Goal: Obtain resource: Obtain resource

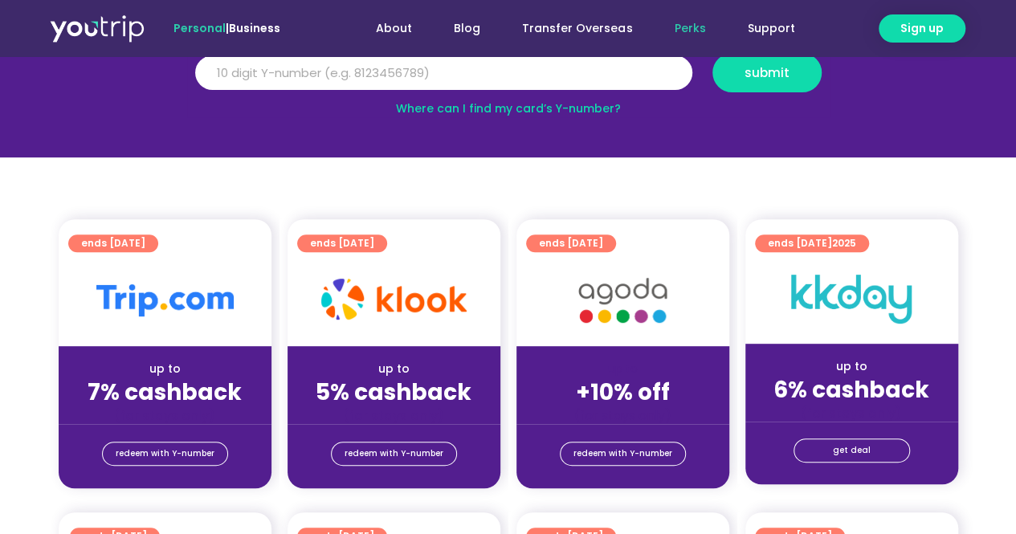
click at [195, 386] on strong "7% cashback" at bounding box center [165, 392] width 154 height 31
click at [156, 449] on span "redeem with Y-number" at bounding box center [165, 454] width 99 height 22
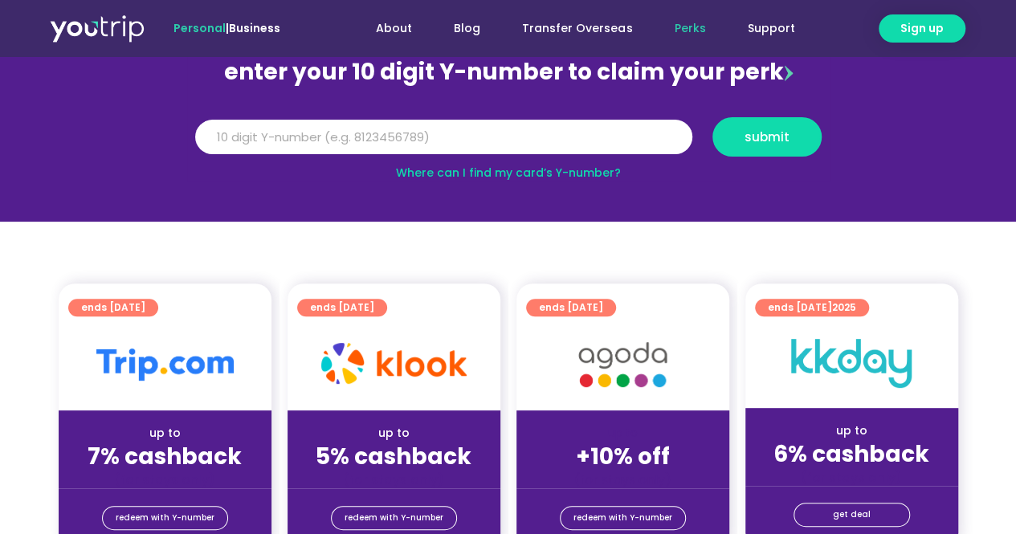
scroll to position [337, 0]
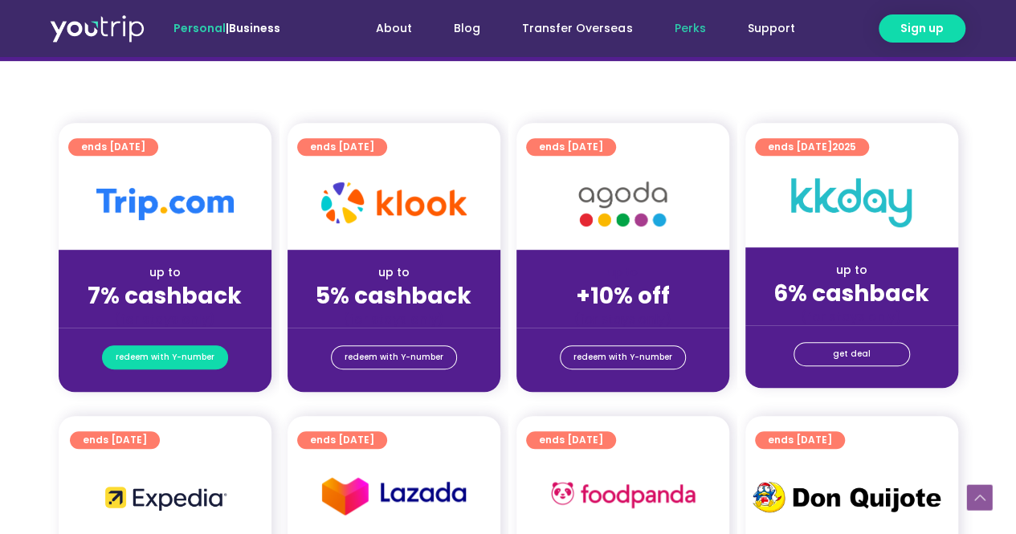
click at [168, 354] on span "redeem with Y-number" at bounding box center [165, 357] width 99 height 22
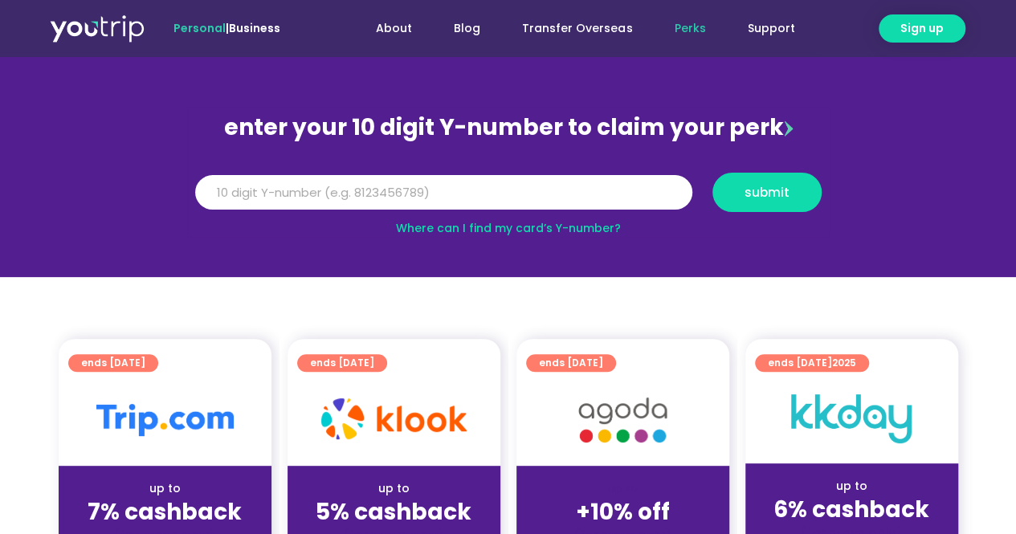
scroll to position [96, 0]
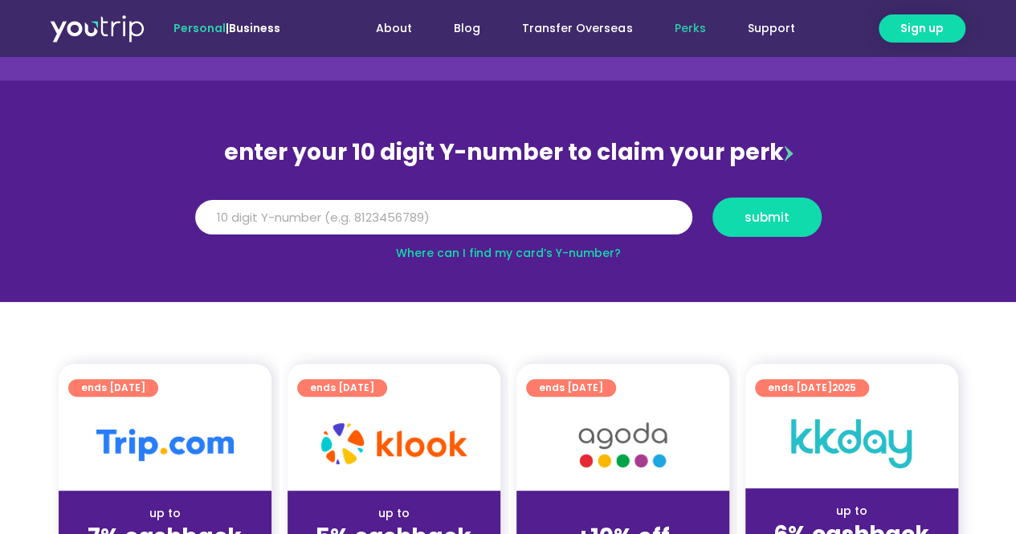
click at [548, 157] on div "enter your 10 digit Y-number to claim your perk" at bounding box center [508, 153] width 643 height 42
click at [436, 153] on div "enter your 10 digit Y-number to claim your perk" at bounding box center [508, 153] width 643 height 42
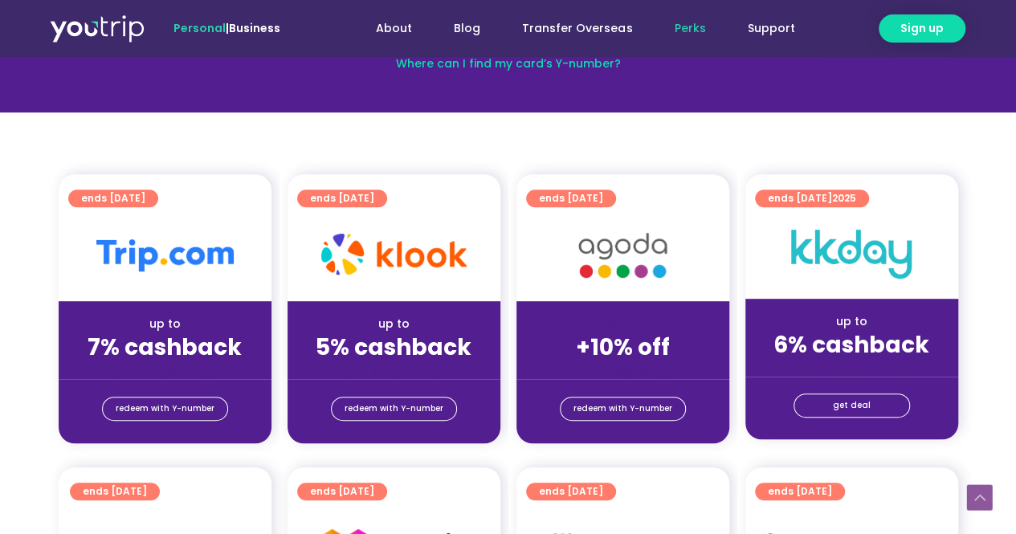
scroll to position [337, 0]
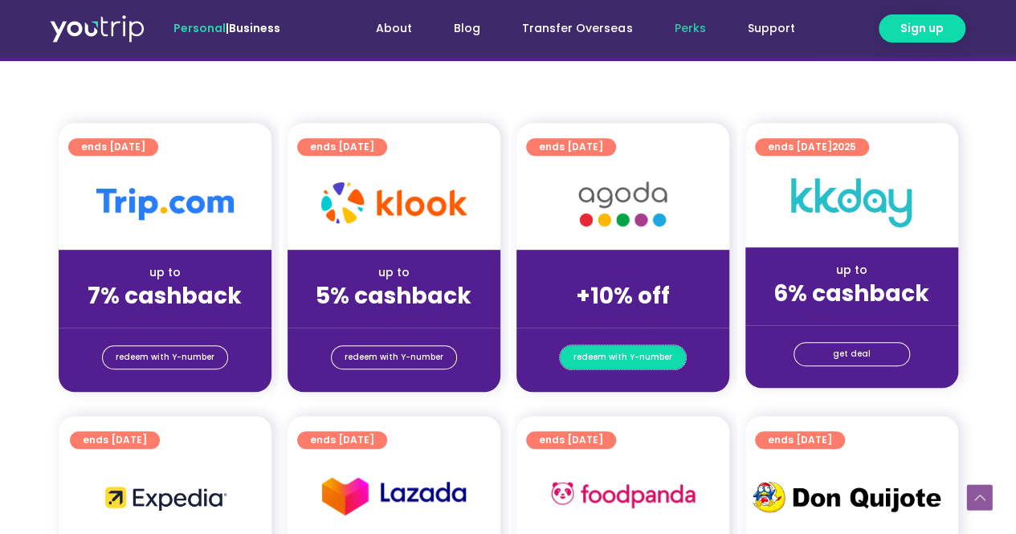
click at [642, 362] on span "redeem with Y-number" at bounding box center [623, 357] width 99 height 22
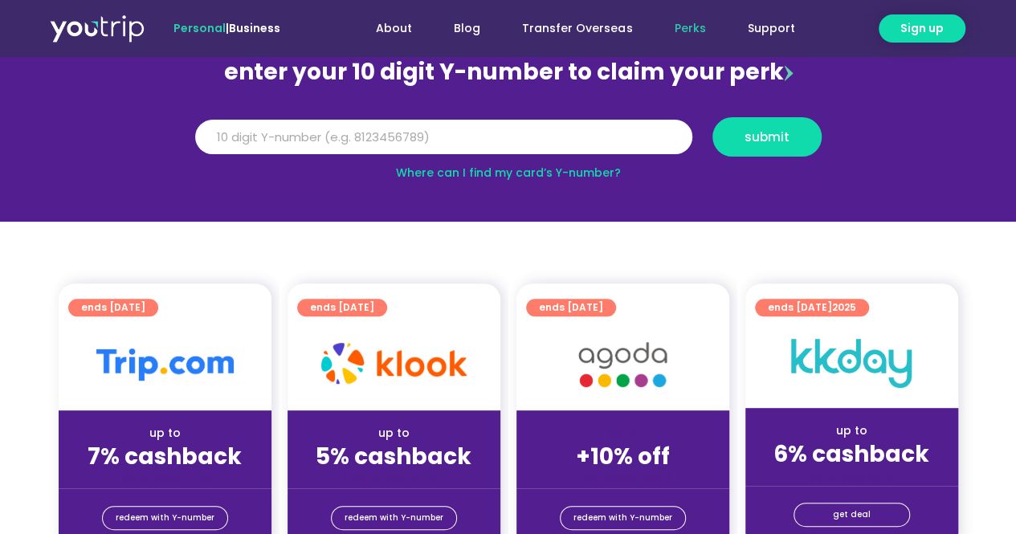
scroll to position [0, 0]
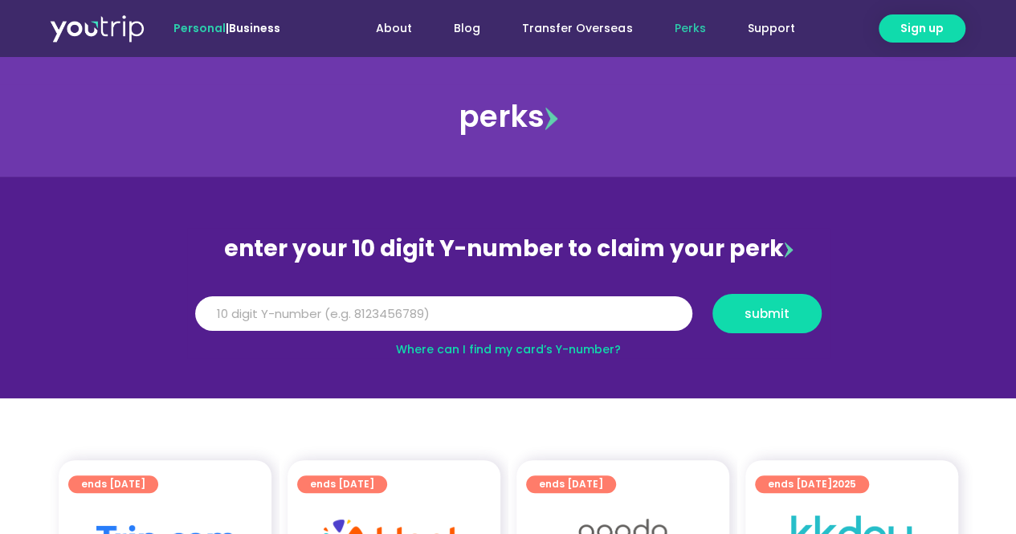
drag, startPoint x: 231, startPoint y: 249, endPoint x: 783, endPoint y: 247, distance: 551.1
click at [783, 247] on div "enter your 10 digit Y-number to claim your perk" at bounding box center [508, 249] width 643 height 42
click at [670, 247] on div "enter your 10 digit Y-number to claim your perk" at bounding box center [508, 249] width 643 height 42
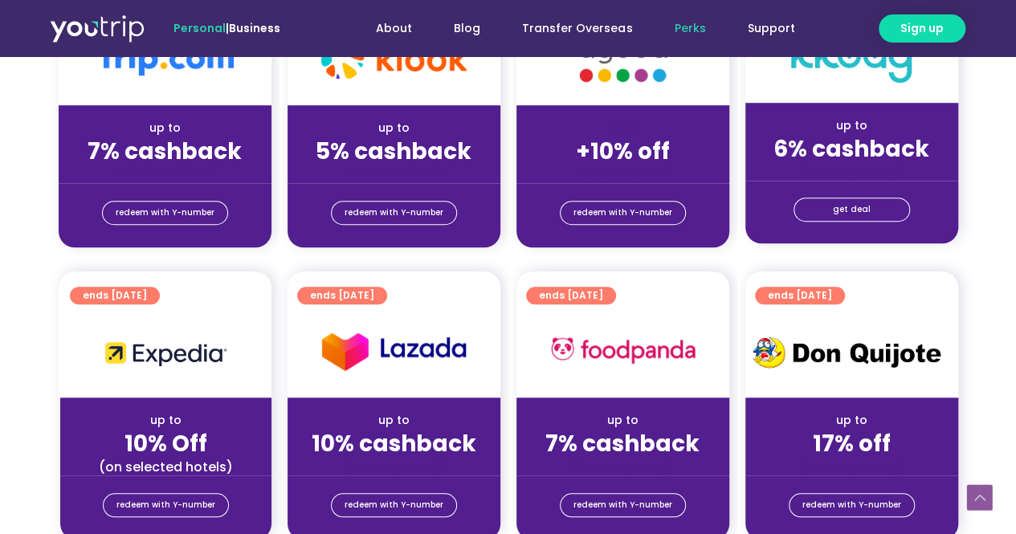
scroll to position [643, 0]
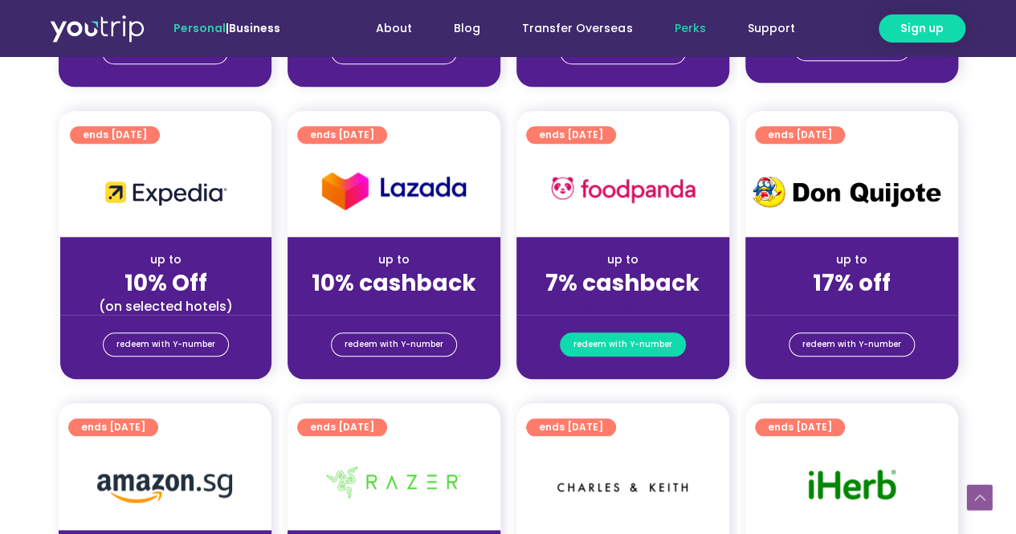
click at [623, 344] on span "redeem with Y-number" at bounding box center [623, 344] width 99 height 22
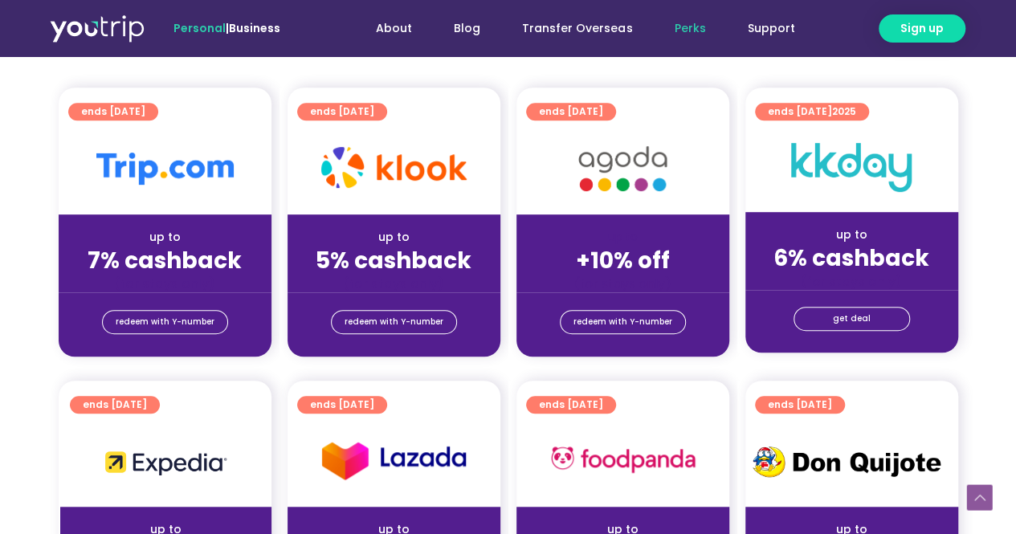
scroll to position [337, 0]
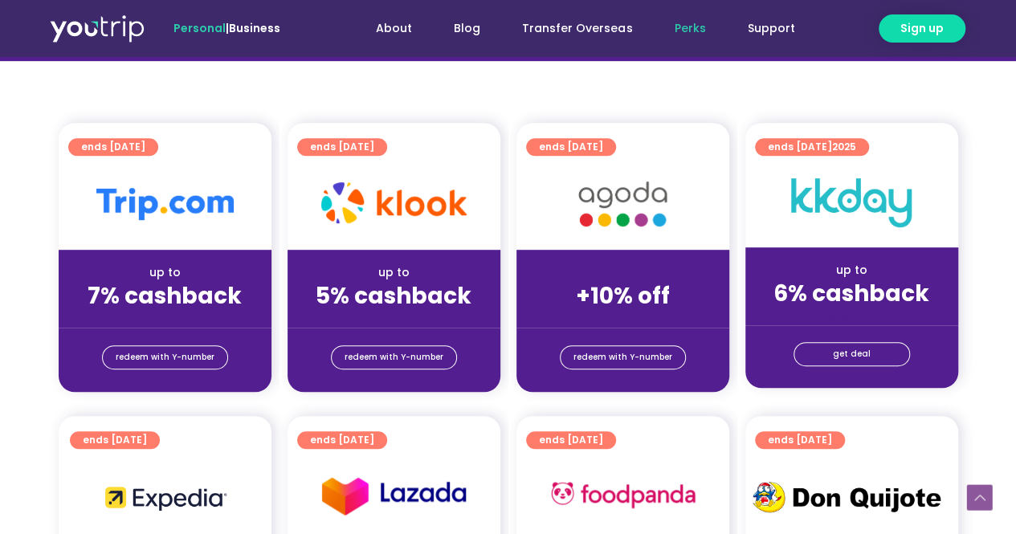
click at [635, 334] on div "redeem with Y-number" at bounding box center [623, 360] width 213 height 64
click at [635, 358] on span "redeem with Y-number" at bounding box center [623, 357] width 99 height 22
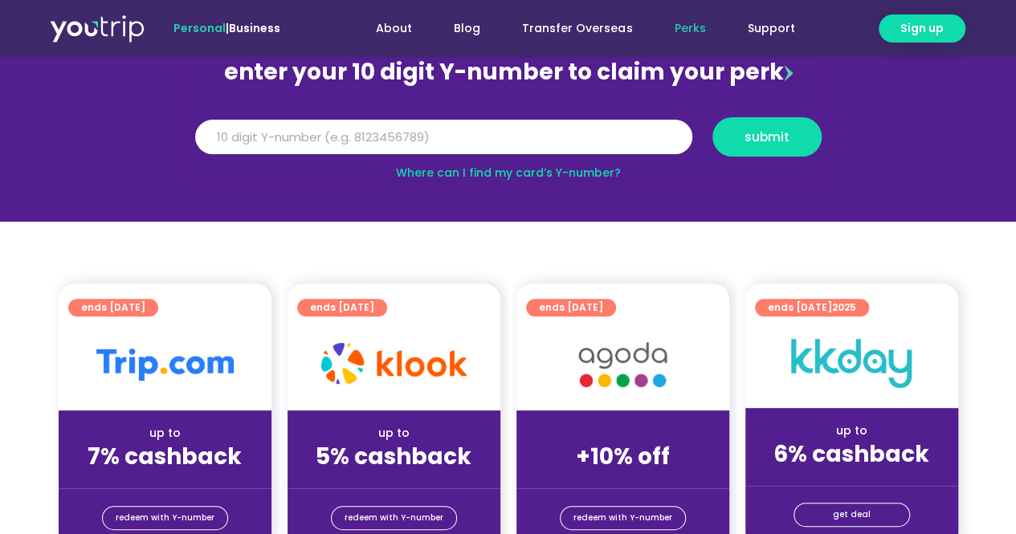
scroll to position [257, 0]
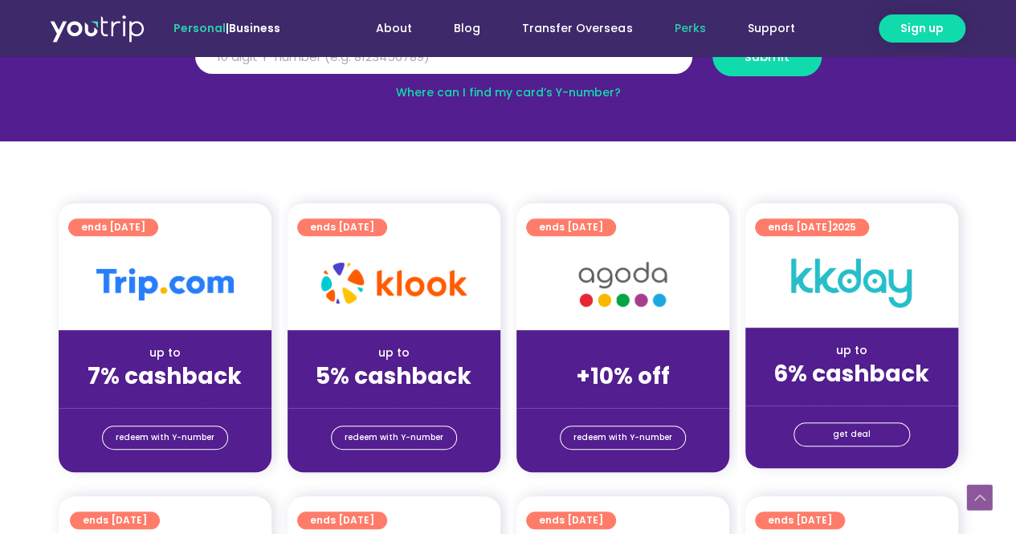
click at [580, 224] on span "ends [DATE]" at bounding box center [571, 228] width 64 height 18
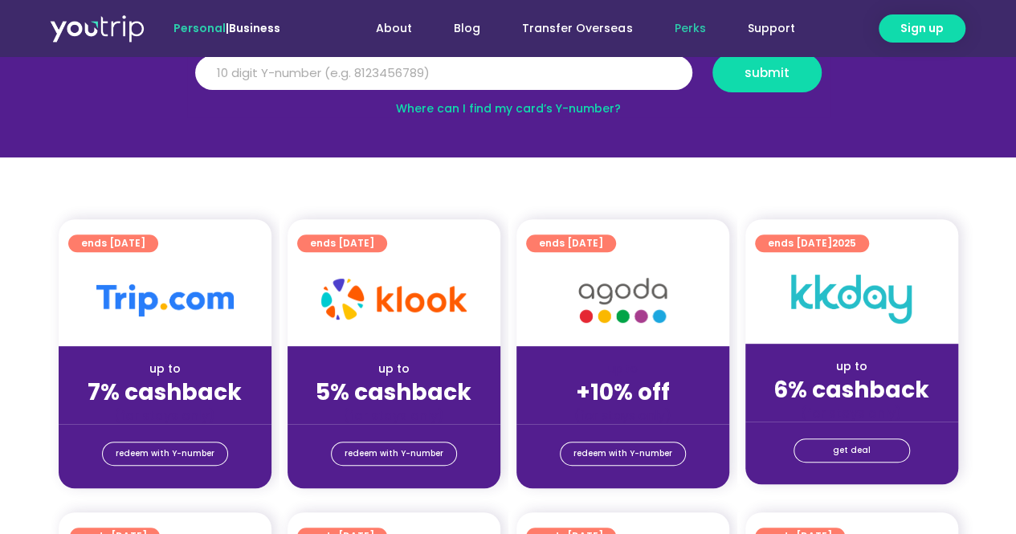
click at [590, 247] on span "ends [DATE]" at bounding box center [571, 244] width 64 height 18
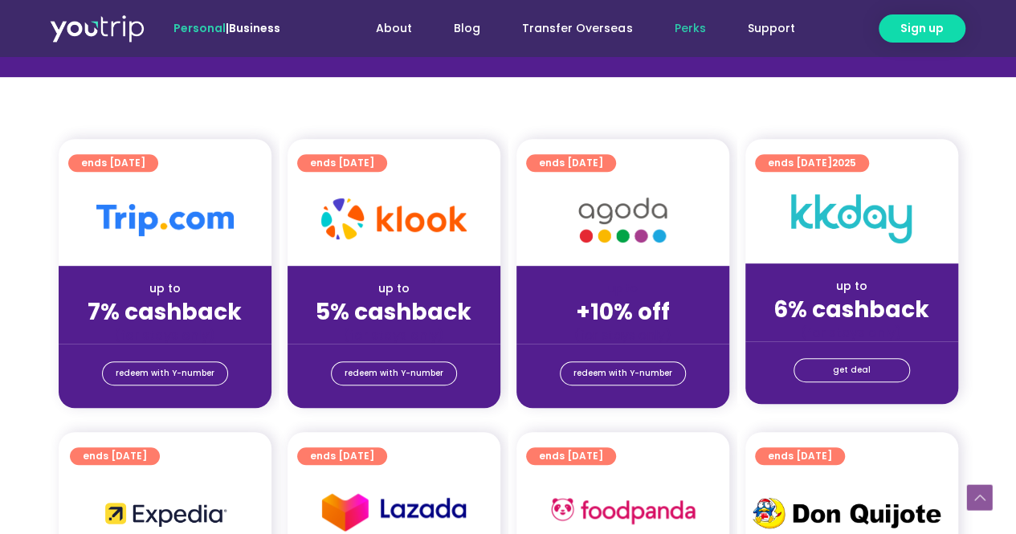
click at [592, 161] on span "ends [DATE]" at bounding box center [571, 163] width 64 height 18
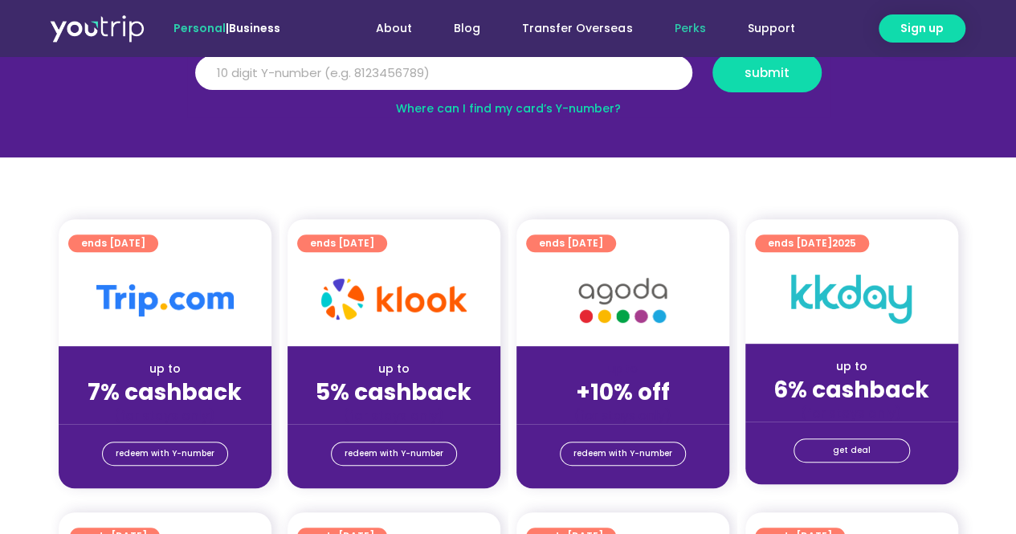
click at [598, 242] on span "ends [DATE]" at bounding box center [571, 244] width 64 height 18
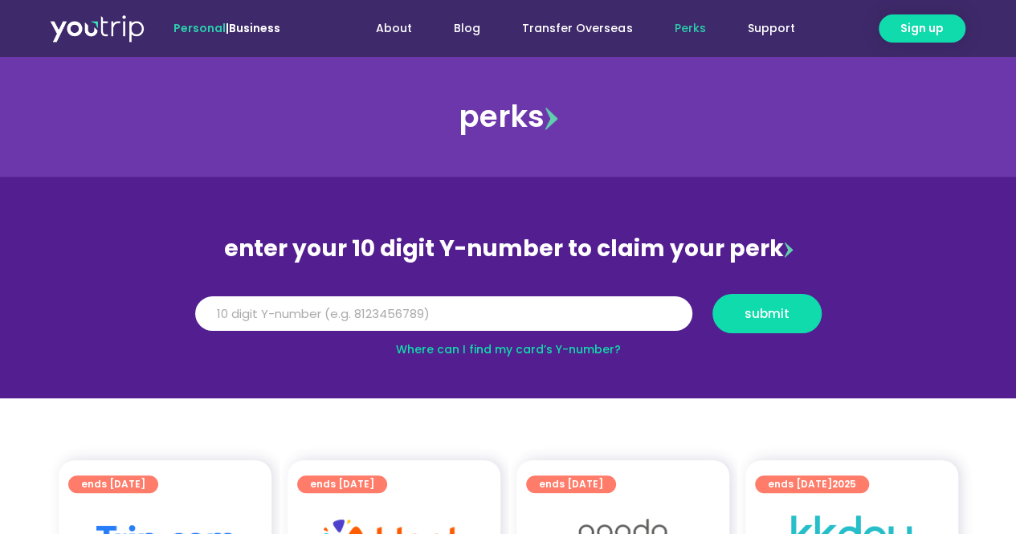
scroll to position [241, 0]
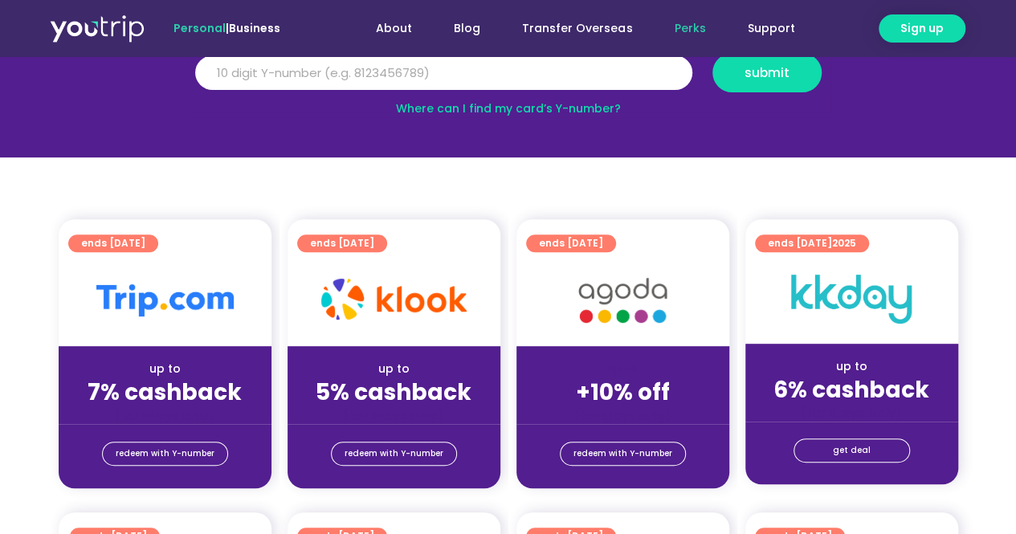
click at [682, 33] on link "Perks" at bounding box center [689, 29] width 73 height 30
